Goal: Transaction & Acquisition: Book appointment/travel/reservation

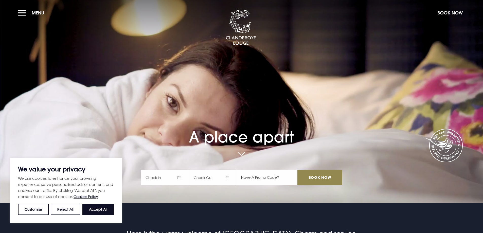
click at [270, 174] on input "text" at bounding box center [267, 177] width 60 height 15
type input "RORY20"
click at [172, 177] on span "Check In" at bounding box center [165, 177] width 48 height 15
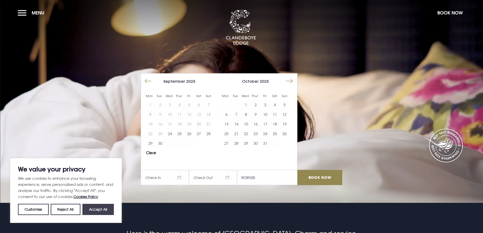
click at [93, 214] on button "Accept All" at bounding box center [97, 209] width 31 height 11
checkbox input "true"
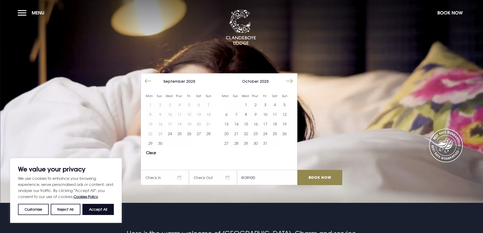
checkbox input "true"
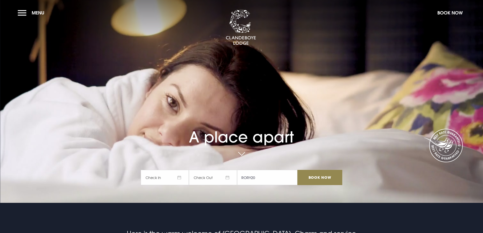
click at [161, 177] on span "Check In" at bounding box center [165, 177] width 48 height 15
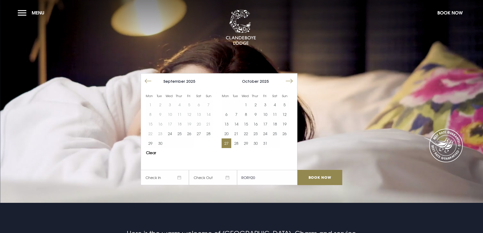
click at [227, 143] on button "27" at bounding box center [227, 143] width 10 height 10
click at [240, 145] on button "28" at bounding box center [236, 143] width 10 height 10
click at [327, 179] on input "Book Now" at bounding box center [319, 177] width 45 height 15
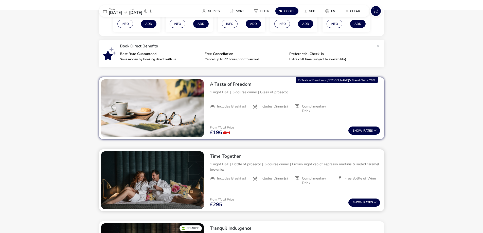
scroll to position [167, 0]
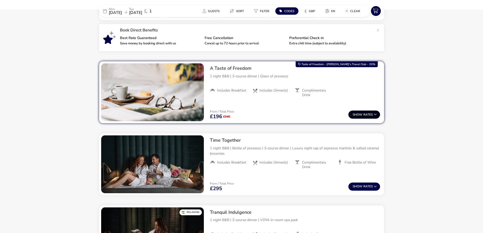
click at [367, 114] on button "Show Rates" at bounding box center [364, 115] width 32 height 8
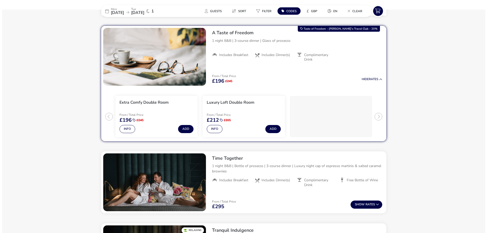
scroll to position [203, 0]
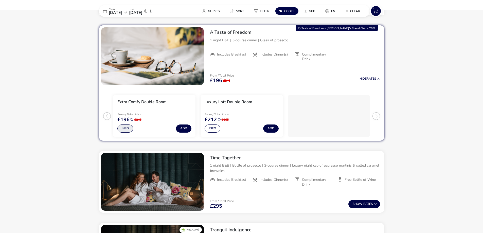
click at [121, 127] on button "Info" at bounding box center [125, 129] width 16 height 8
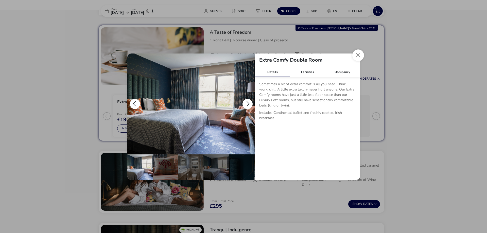
click at [247, 104] on button "details" at bounding box center [247, 104] width 10 height 10
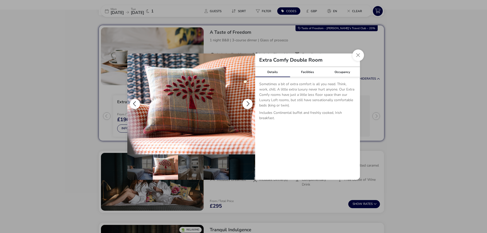
click at [247, 104] on button "details" at bounding box center [247, 104] width 10 height 10
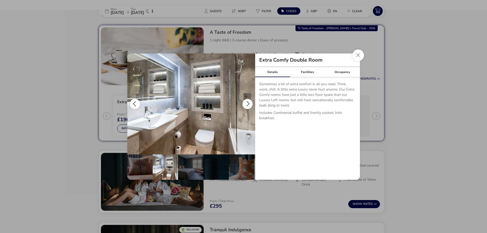
click at [247, 104] on button "details" at bounding box center [247, 104] width 10 height 10
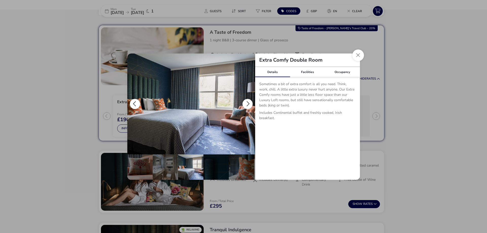
scroll to position [0, 50]
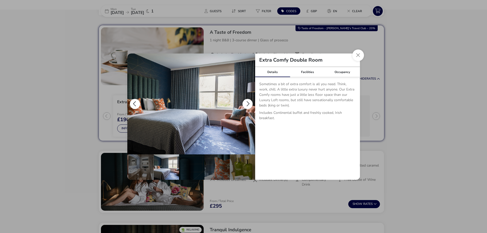
click at [247, 104] on button "details" at bounding box center [247, 104] width 10 height 10
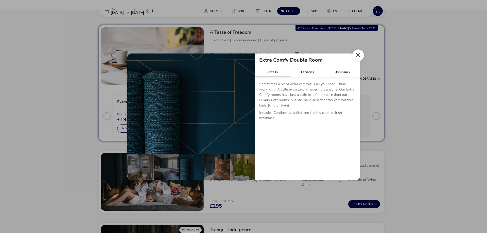
click at [359, 55] on button "Close dialog" at bounding box center [358, 55] width 12 height 12
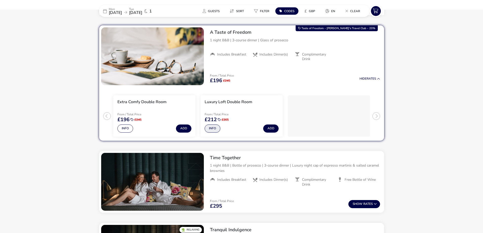
click at [216, 127] on button "Info" at bounding box center [213, 129] width 16 height 8
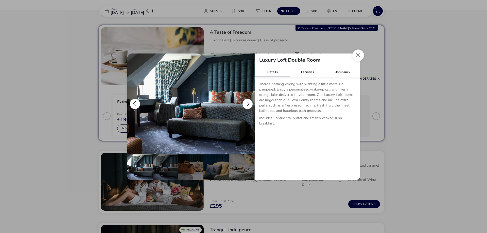
click at [248, 104] on button "details" at bounding box center [247, 104] width 10 height 10
click at [247, 104] on button "details" at bounding box center [247, 104] width 10 height 10
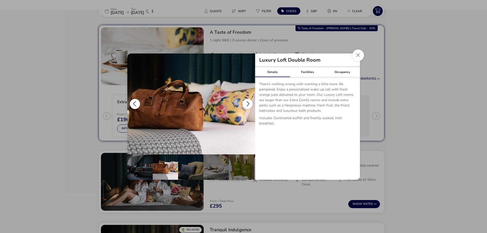
click at [247, 103] on button "details" at bounding box center [247, 104] width 10 height 10
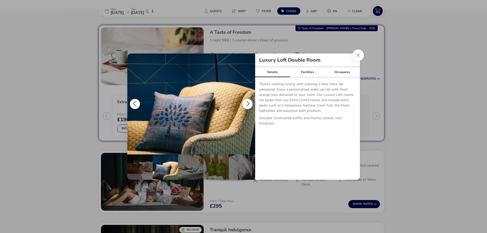
click at [247, 103] on button "details" at bounding box center [247, 104] width 10 height 10
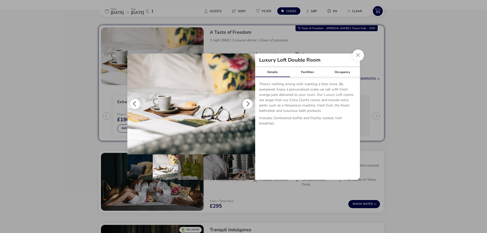
click at [248, 102] on button "details" at bounding box center [247, 104] width 10 height 10
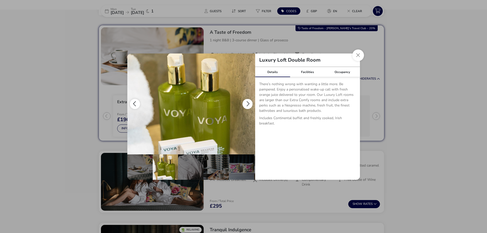
click at [249, 102] on button "details" at bounding box center [247, 104] width 10 height 10
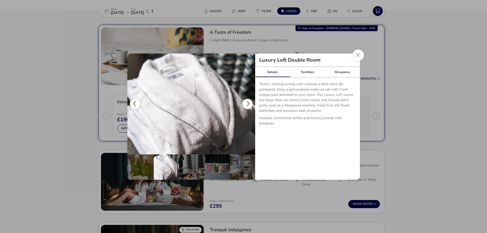
click at [249, 102] on button "details" at bounding box center [247, 104] width 10 height 10
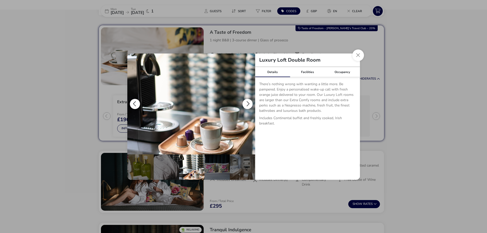
click at [249, 102] on button "details" at bounding box center [247, 104] width 10 height 10
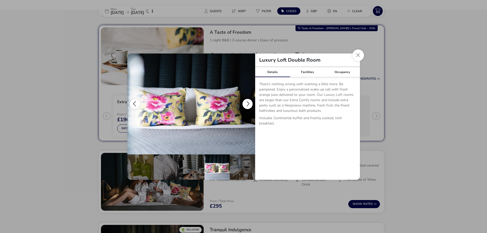
click at [250, 103] on button "details" at bounding box center [247, 104] width 10 height 10
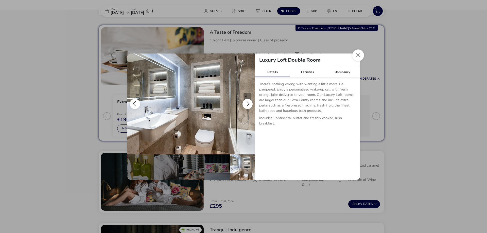
click at [250, 103] on button "details" at bounding box center [247, 104] width 10 height 10
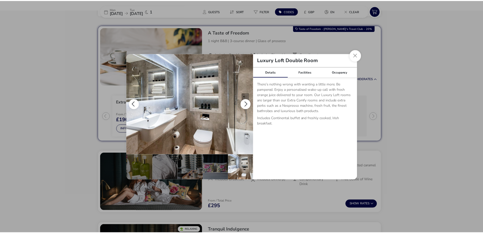
scroll to position [0, 0]
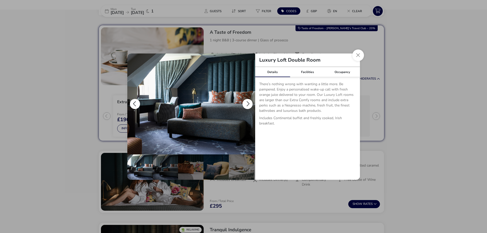
click at [244, 99] on button "details" at bounding box center [247, 104] width 10 height 10
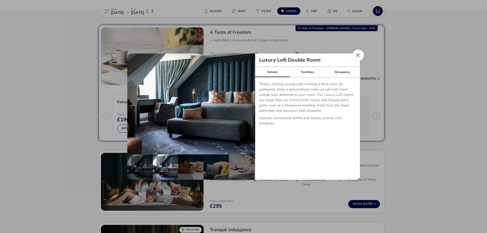
click at [360, 56] on button "Close dialog" at bounding box center [358, 55] width 12 height 12
